Goal: Task Accomplishment & Management: Use online tool/utility

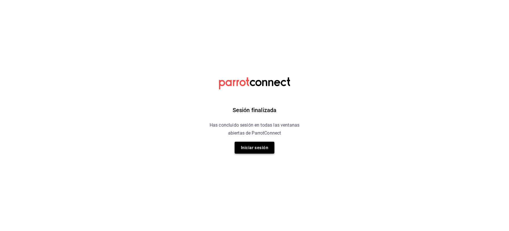
click at [255, 150] on button "Iniciar sesión" at bounding box center [255, 147] width 40 height 12
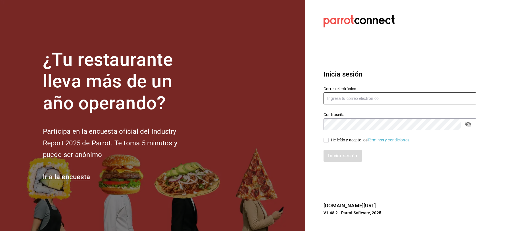
click at [339, 98] on input "text" at bounding box center [399, 98] width 153 height 12
type input "jbazan2908@hotmail.com"
click at [327, 141] on input "He leído y acepto los Términos y condiciones." at bounding box center [325, 139] width 5 height 5
checkbox input "true"
click at [336, 157] on button "Iniciar sesión" at bounding box center [342, 156] width 39 height 12
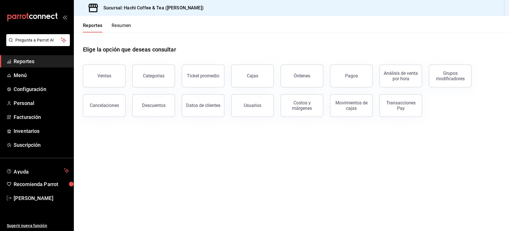
click at [325, 159] on main "Elige la opción que deseas consultar Ventas Categorías Ticket promedio Cajas Ór…" at bounding box center [291, 131] width 435 height 198
click at [364, 161] on main "Elige la opción que deseas consultar Ventas Categorías Ticket promedio Cajas Ór…" at bounding box center [291, 131] width 435 height 198
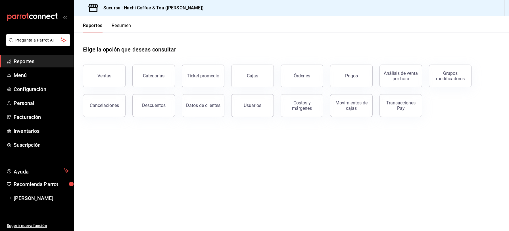
click at [364, 161] on main "Elige la opción que deseas consultar Ventas Categorías Ticket promedio Cajas Ór…" at bounding box center [291, 131] width 435 height 198
click at [110, 82] on button "Ventas" at bounding box center [104, 75] width 43 height 23
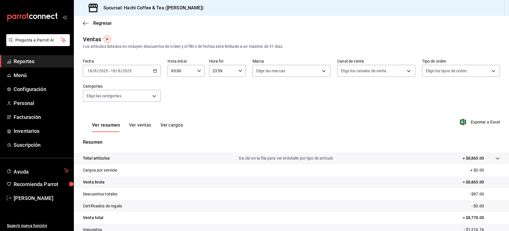
click at [39, 61] on span "Reportes" at bounding box center [41, 61] width 55 height 8
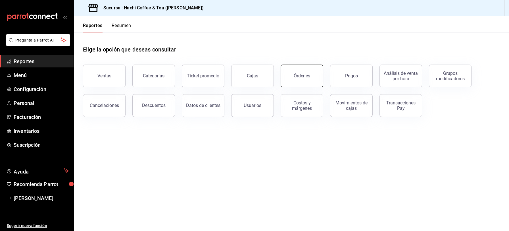
click at [304, 76] on div "Órdenes" at bounding box center [302, 75] width 16 height 5
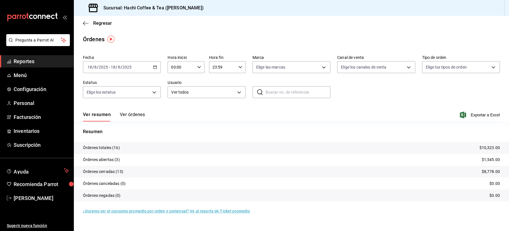
click at [32, 63] on span "Reportes" at bounding box center [41, 61] width 55 height 8
